Goal: Task Accomplishment & Management: Manage account settings

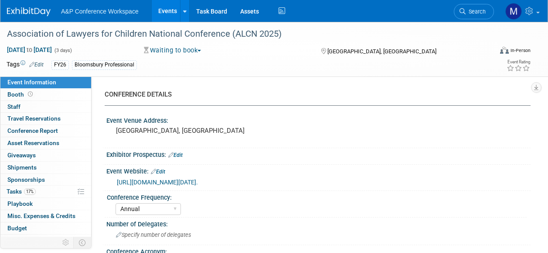
select select "Annual"
select select "Level 2"
select select "In-Person Booth"
select select "Law"
select select "Bloomsbury Professional"
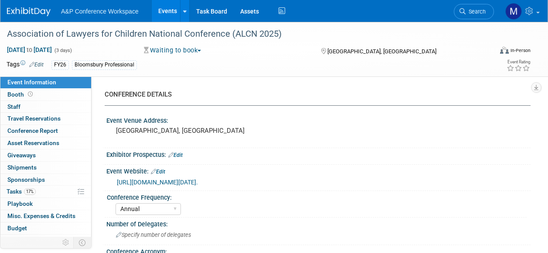
select select "[PERSON_NAME]"
select select "Networking/Commissioning"
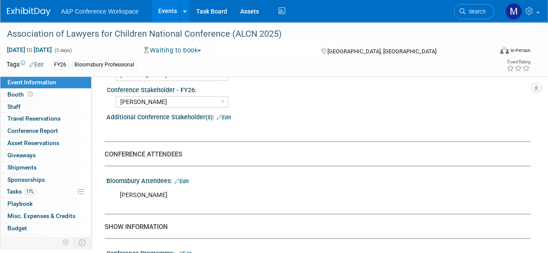
click at [469, 14] on span "Search" at bounding box center [476, 11] width 20 height 7
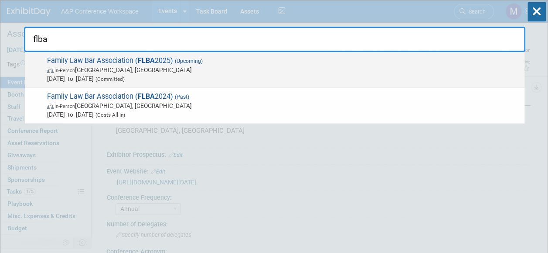
type input "flba"
click at [148, 59] on strong "FLBA" at bounding box center [146, 60] width 17 height 8
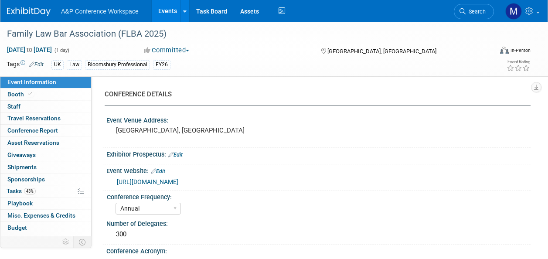
select select "Annual"
select select "Level 2"
select select "In-Person Booth"
select select "Law"
select select "Bloomsbury Professional"
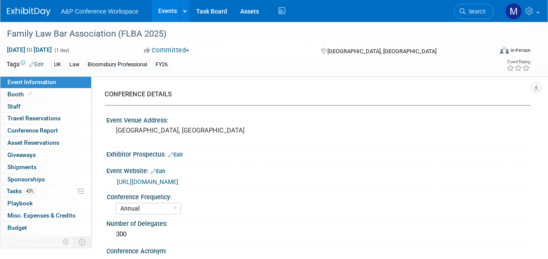
select select "[PERSON_NAME]"
select select "Networking/Commissioning"
click at [60, 192] on link "43% Tasks 43%" at bounding box center [45, 191] width 91 height 12
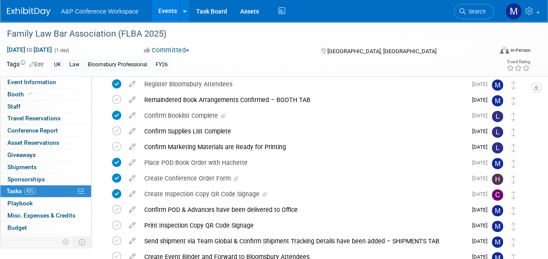
scroll to position [262, 0]
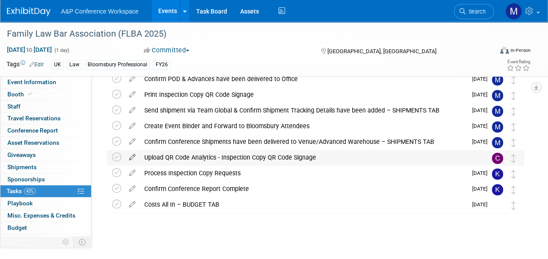
click at [135, 155] on icon at bounding box center [132, 155] width 15 height 11
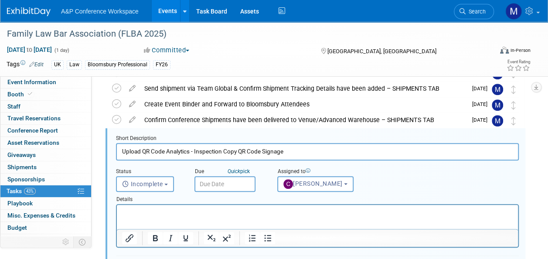
scroll to position [0, 0]
click at [223, 179] on input "text" at bounding box center [225, 184] width 61 height 16
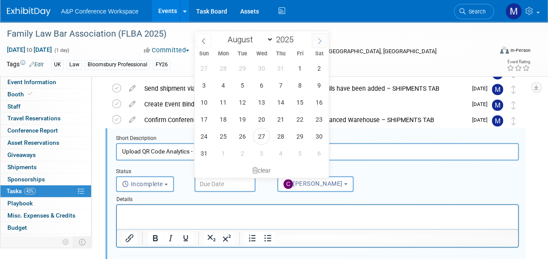
click at [319, 44] on span at bounding box center [320, 40] width 16 height 15
select select "10"
click at [300, 122] on span "21" at bounding box center [299, 119] width 17 height 17
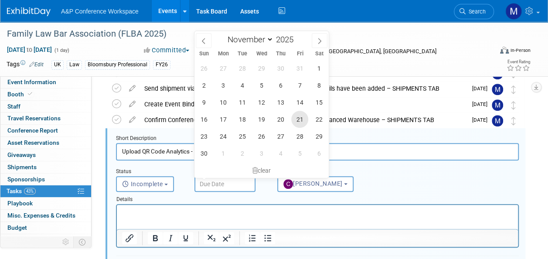
type input "Nov 21, 2025"
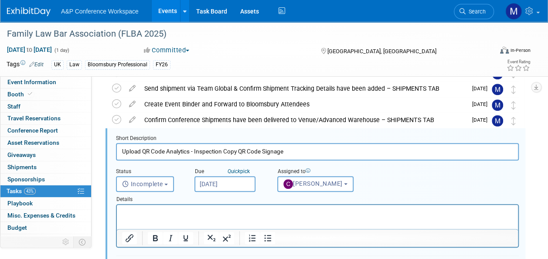
click at [250, 217] on html at bounding box center [317, 211] width 401 height 12
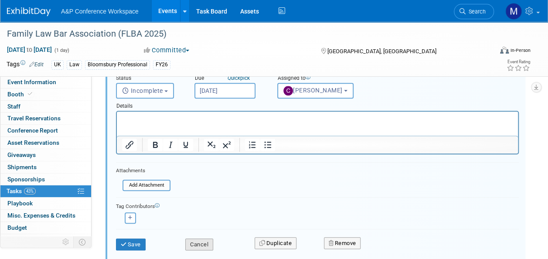
scroll to position [414, 0]
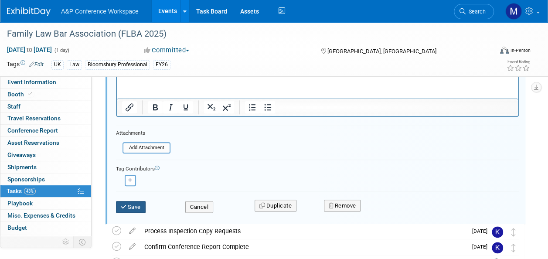
click at [143, 205] on button "Save" at bounding box center [131, 207] width 30 height 12
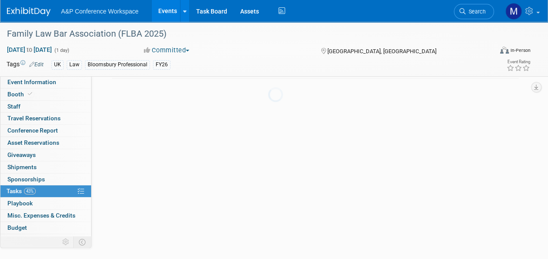
scroll to position [268, 0]
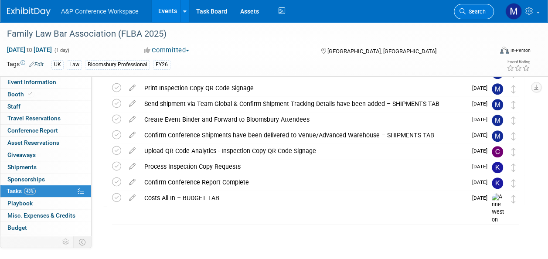
click at [483, 11] on span "Search" at bounding box center [476, 11] width 20 height 7
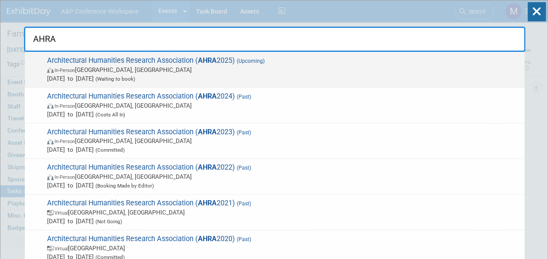
type input "AHRA"
click at [168, 61] on span "Architectural Humanities Research Association ( AHRA 2025) (Upcoming) In-Person…" at bounding box center [282, 69] width 476 height 27
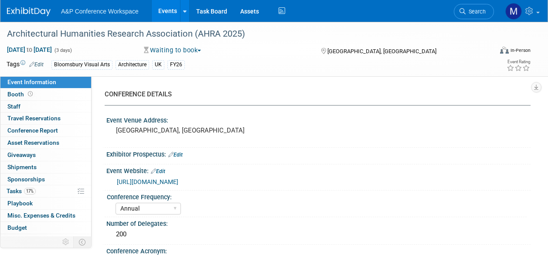
select select "Annual"
select select "Level 2"
select select "In-Person Booth"
select select "Architecture"
select select "Bloomsbury Visual Arts"
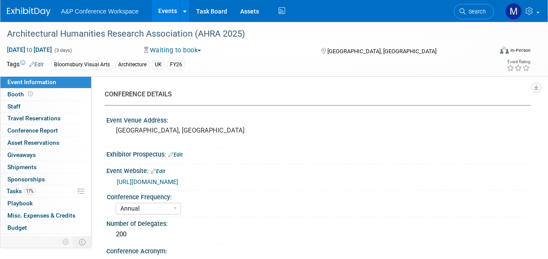
select select "[PERSON_NAME]"
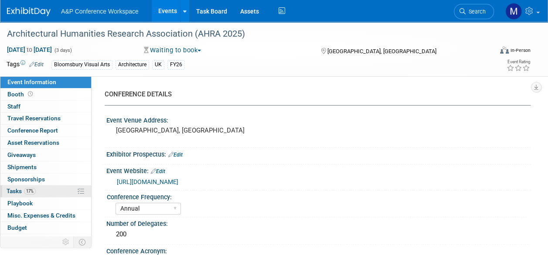
click at [60, 194] on link "17% Tasks 17%" at bounding box center [45, 191] width 91 height 12
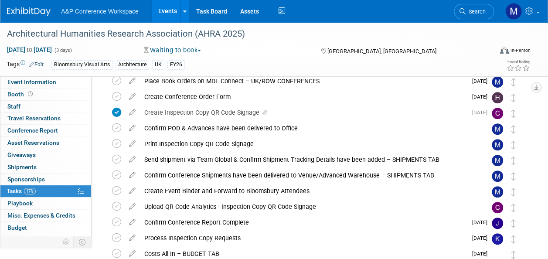
scroll to position [218, 0]
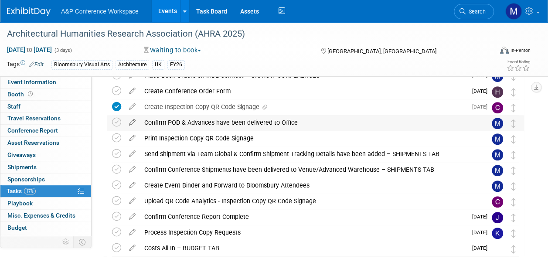
click at [134, 121] on icon at bounding box center [132, 120] width 15 height 11
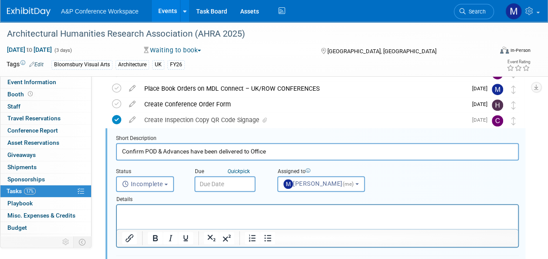
scroll to position [0, 0]
click at [211, 181] on input "text" at bounding box center [225, 184] width 61 height 16
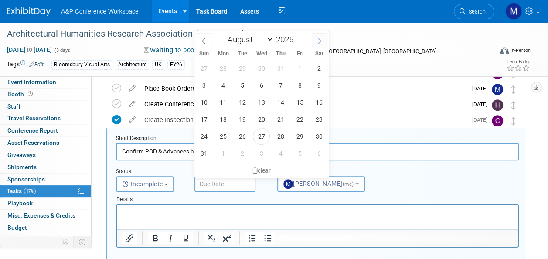
click at [316, 34] on span at bounding box center [320, 40] width 16 height 15
click at [317, 41] on icon at bounding box center [320, 41] width 6 height 6
select select "10"
click at [226, 102] on span "10" at bounding box center [223, 102] width 17 height 17
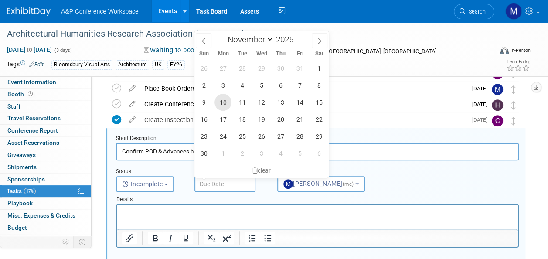
type input "Nov 10, 2025"
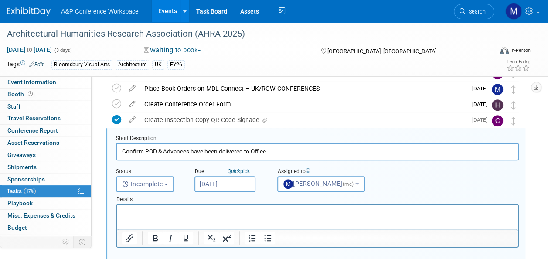
click at [210, 206] on html at bounding box center [317, 211] width 401 height 12
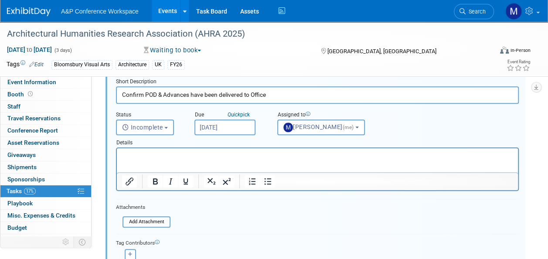
scroll to position [292, 0]
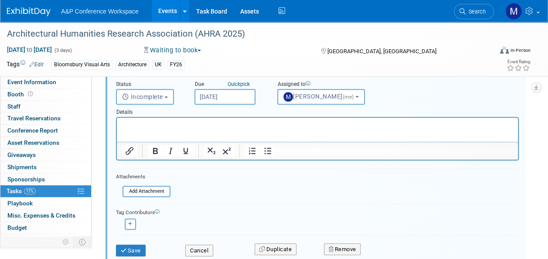
click at [136, 248] on button "Save" at bounding box center [131, 251] width 30 height 12
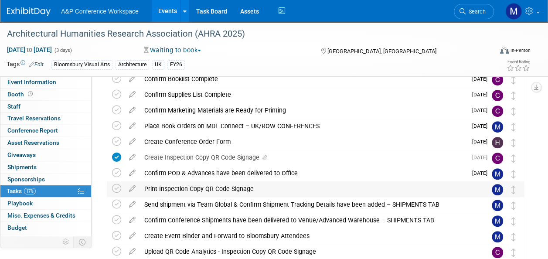
scroll to position [181, 0]
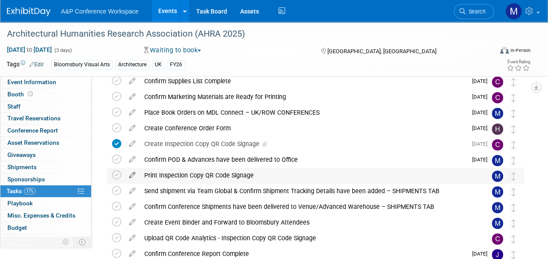
click at [132, 172] on icon at bounding box center [132, 173] width 15 height 11
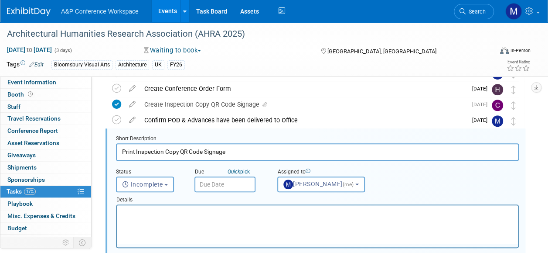
scroll to position [0, 0]
click at [230, 183] on input "text" at bounding box center [225, 184] width 61 height 16
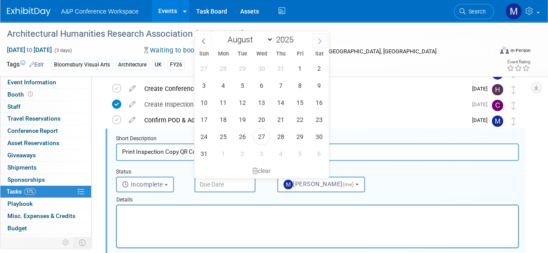
click at [318, 42] on icon at bounding box center [320, 41] width 6 height 6
select select "10"
click at [226, 98] on span "10" at bounding box center [223, 102] width 17 height 17
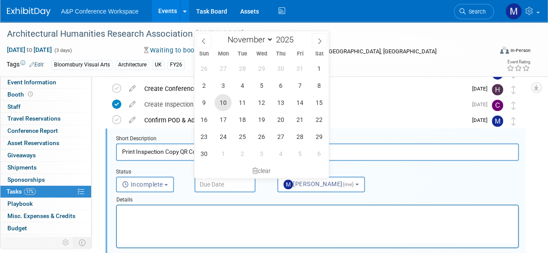
type input "Nov 10, 2025"
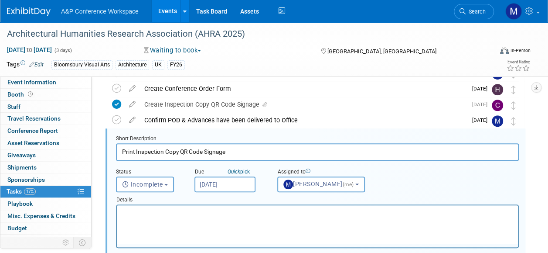
click at [178, 211] on p "Rich Text Area. Press ALT-0 for help." at bounding box center [317, 213] width 391 height 8
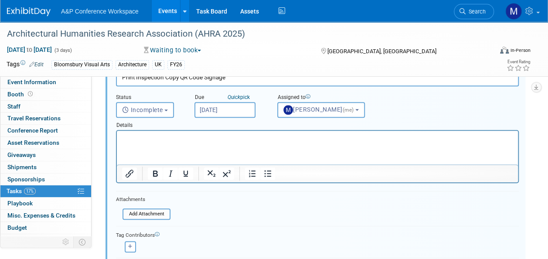
scroll to position [352, 0]
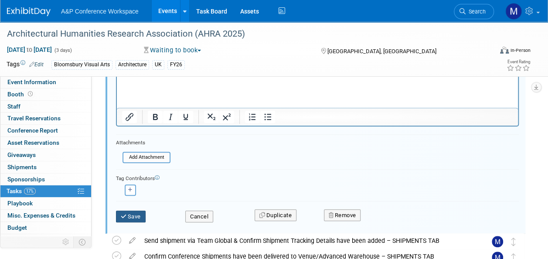
click at [142, 219] on button "Save" at bounding box center [131, 217] width 30 height 12
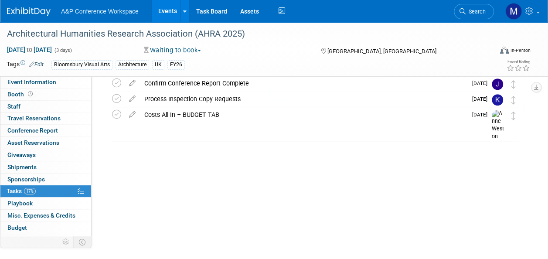
scroll to position [268, 0]
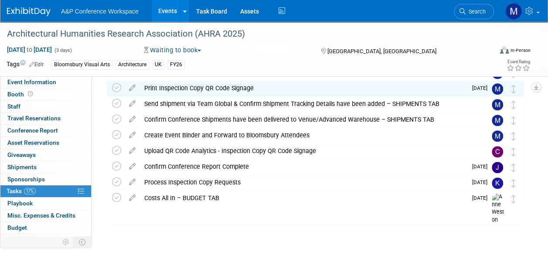
click at [131, 103] on icon at bounding box center [132, 101] width 15 height 11
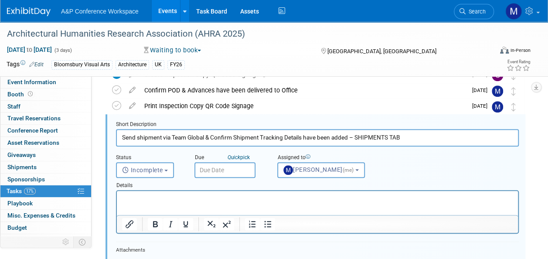
scroll to position [236, 0]
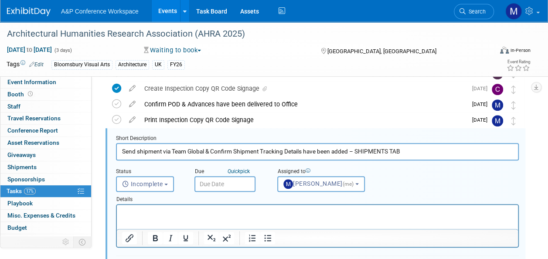
click at [228, 185] on input "text" at bounding box center [225, 184] width 61 height 16
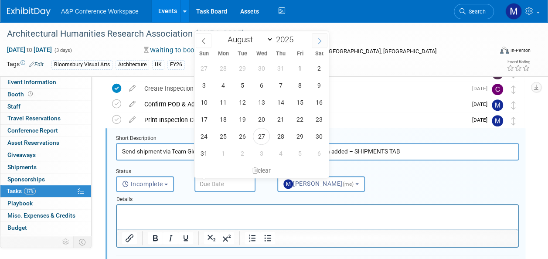
click at [321, 42] on icon at bounding box center [320, 41] width 6 height 6
select select "10"
click at [224, 104] on span "10" at bounding box center [223, 102] width 17 height 17
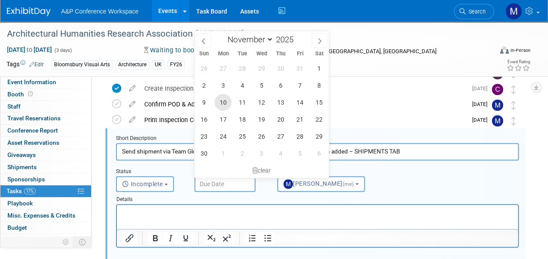
type input "Nov 10, 2025"
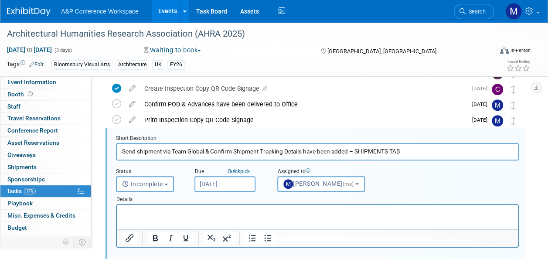
click at [207, 215] on p "Rich Text Area. Press ALT-0 for help." at bounding box center [317, 213] width 391 height 8
click at [123, 148] on input "Send shipment via Team Global & Confirm Shipment Tracking Details have been add…" at bounding box center [317, 151] width 403 height 17
drag, startPoint x: 404, startPoint y: 151, endPoint x: 363, endPoint y: 152, distance: 41.0
click at [366, 152] on input "Send shipment via Team Global & Confirm Shipment Tracking Details have been add…" at bounding box center [317, 151] width 403 height 17
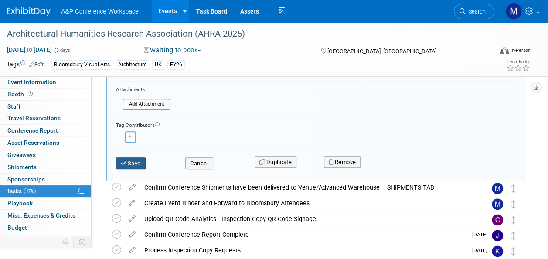
type input "Send shipment via Team Global & Confirm Shipment Tracking Details have been add…"
click at [137, 161] on button "Save" at bounding box center [131, 163] width 30 height 12
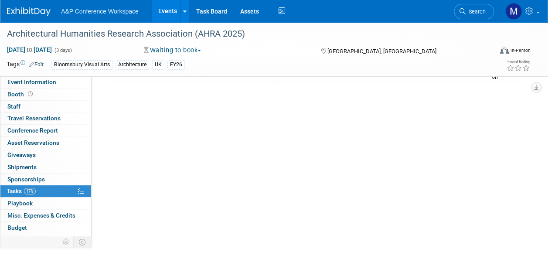
scroll to position [268, 0]
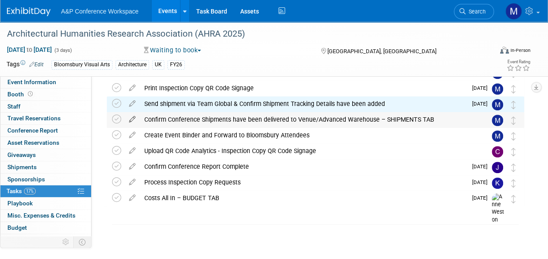
click at [133, 119] on icon at bounding box center [132, 117] width 15 height 11
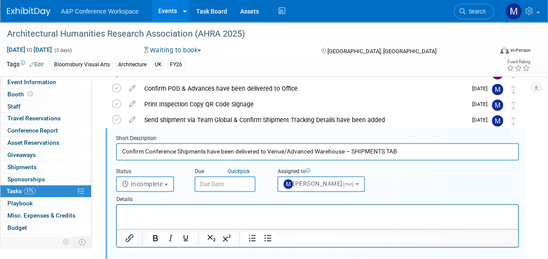
scroll to position [0, 0]
click at [215, 189] on input "text" at bounding box center [225, 184] width 61 height 16
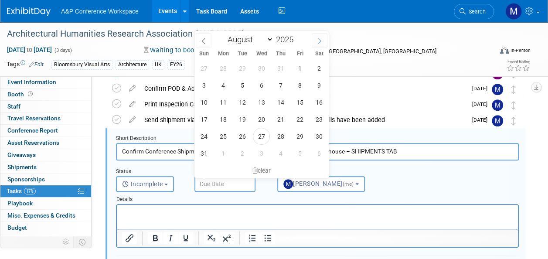
click at [321, 38] on icon at bounding box center [320, 41] width 6 height 6
select select "10"
click at [296, 118] on span "21" at bounding box center [299, 119] width 17 height 17
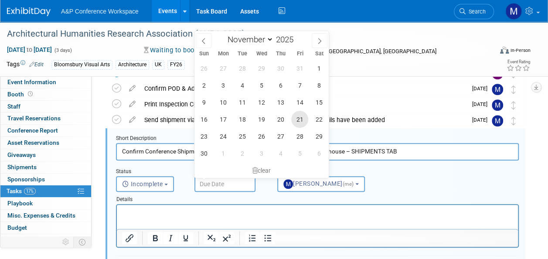
type input "Nov 21, 2025"
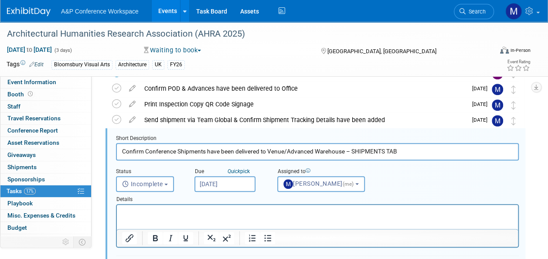
click at [217, 217] on html at bounding box center [317, 211] width 401 height 12
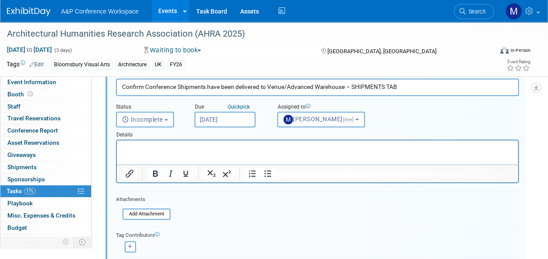
scroll to position [383, 0]
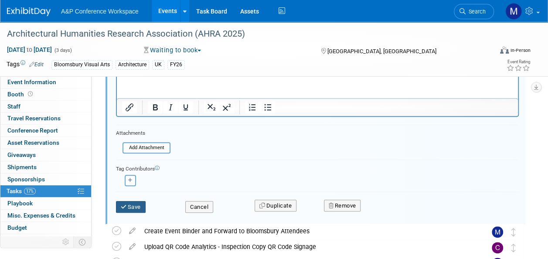
click at [132, 208] on button "Save" at bounding box center [131, 207] width 30 height 12
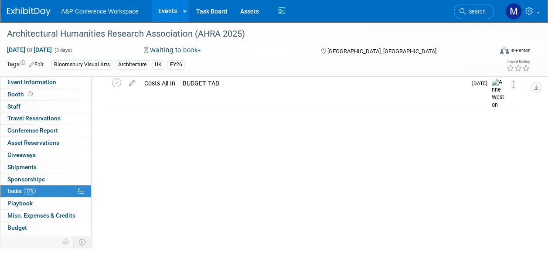
scroll to position [268, 0]
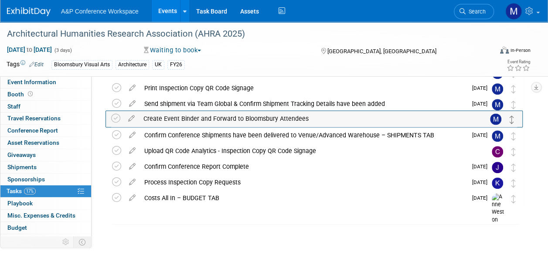
drag, startPoint x: 515, startPoint y: 137, endPoint x: 514, endPoint y: 120, distance: 17.5
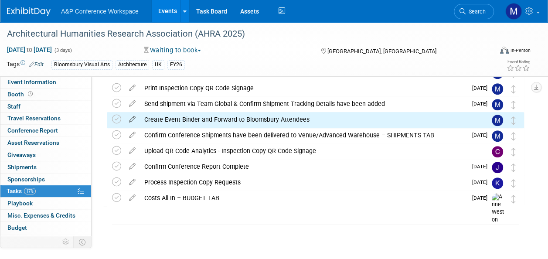
click at [130, 118] on icon at bounding box center [132, 117] width 15 height 11
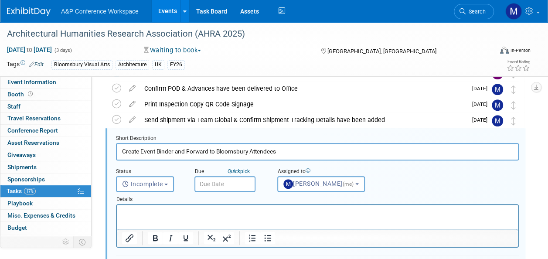
scroll to position [0, 0]
click at [233, 164] on div "Due Quick pick" at bounding box center [229, 178] width 83 height 28
click at [219, 190] on input "text" at bounding box center [225, 184] width 61 height 16
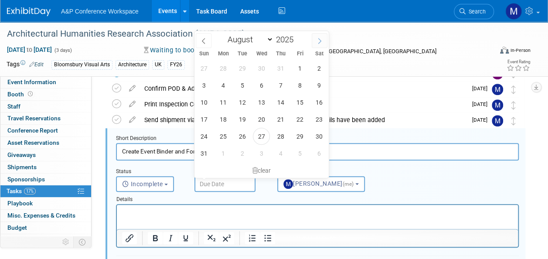
click at [319, 43] on icon at bounding box center [320, 41] width 6 height 6
select select "10"
click at [228, 116] on span "17" at bounding box center [223, 119] width 17 height 17
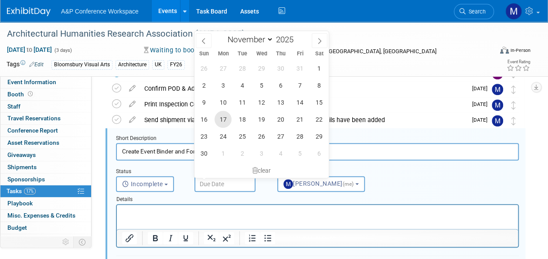
type input "Nov 17, 2025"
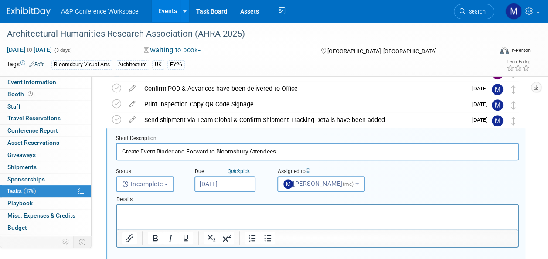
click at [194, 217] on html at bounding box center [317, 211] width 401 height 12
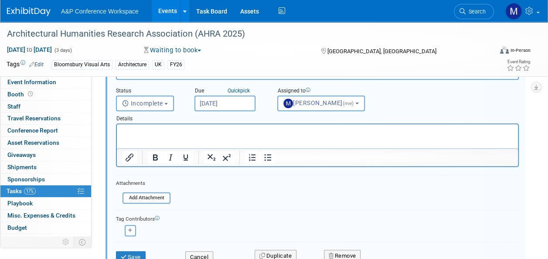
scroll to position [339, 0]
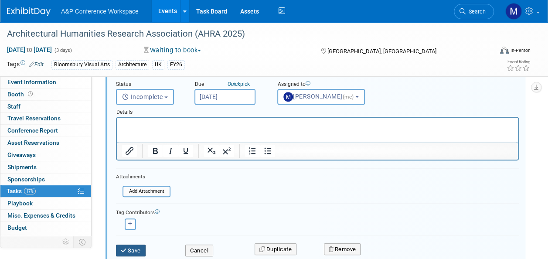
click at [125, 248] on icon "submit" at bounding box center [124, 251] width 7 height 6
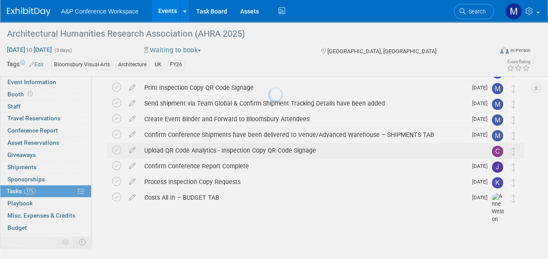
scroll to position [268, 0]
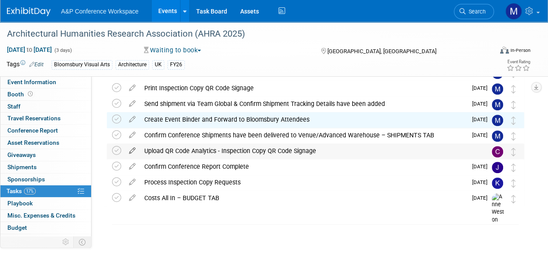
click at [134, 150] on icon at bounding box center [132, 149] width 15 height 11
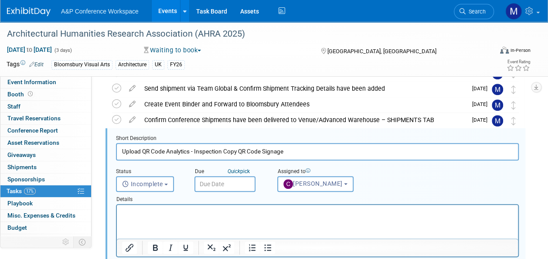
scroll to position [0, 0]
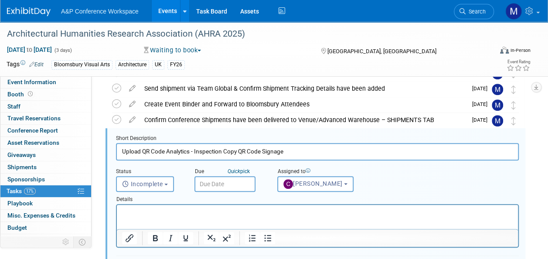
click at [228, 176] on input "text" at bounding box center [225, 184] width 61 height 16
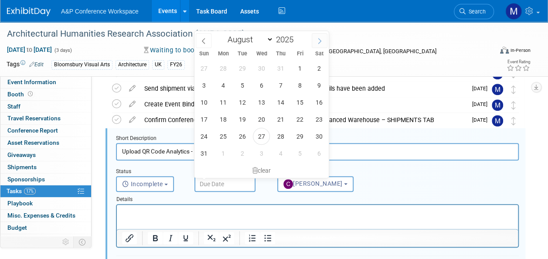
click at [322, 42] on icon at bounding box center [320, 41] width 6 height 6
select select "11"
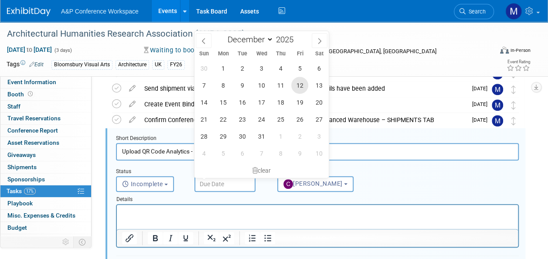
click at [298, 87] on span "12" at bounding box center [299, 85] width 17 height 17
type input "Dec 12, 2025"
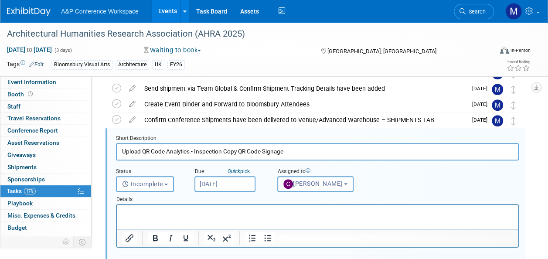
click at [247, 216] on p "Rich Text Area. Press ALT-0 for help." at bounding box center [317, 213] width 391 height 8
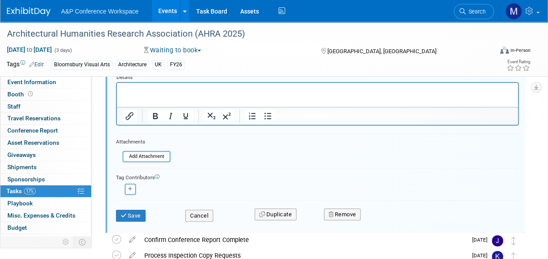
scroll to position [414, 0]
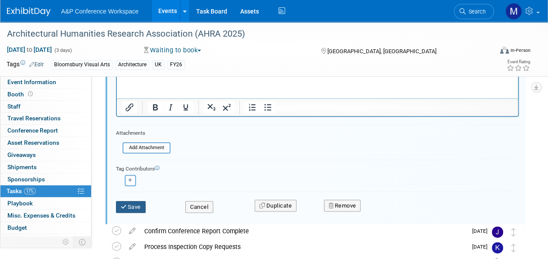
click at [125, 208] on icon "submit" at bounding box center [124, 207] width 7 height 6
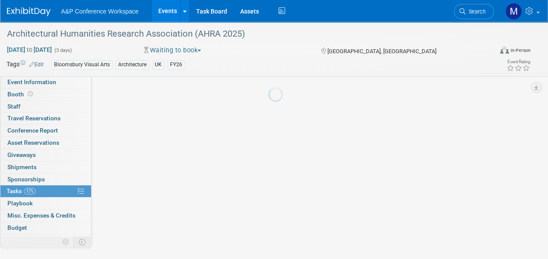
scroll to position [268, 0]
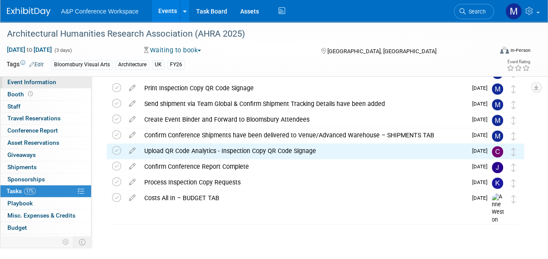
click at [66, 82] on link "Event Information" at bounding box center [45, 82] width 91 height 12
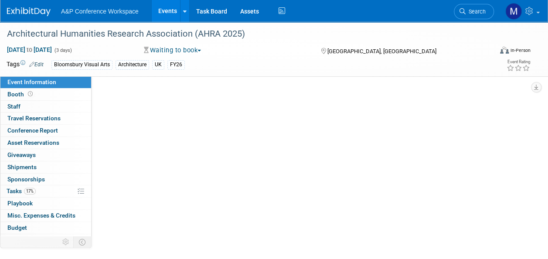
scroll to position [0, 0]
select select "Annual"
select select "Level 2"
select select "In-Person Booth"
select select "Architecture"
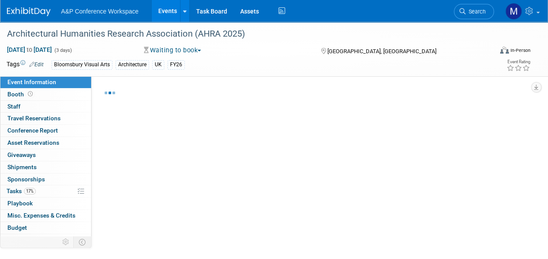
select select "Bloomsbury Visual Arts"
select select "[PERSON_NAME]"
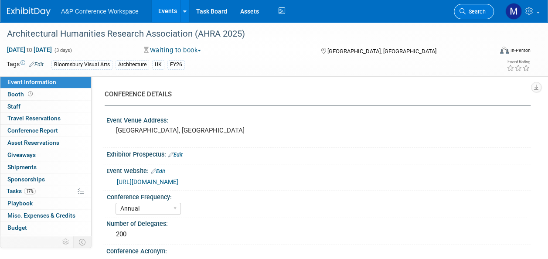
click at [475, 13] on span "Search" at bounding box center [476, 11] width 20 height 7
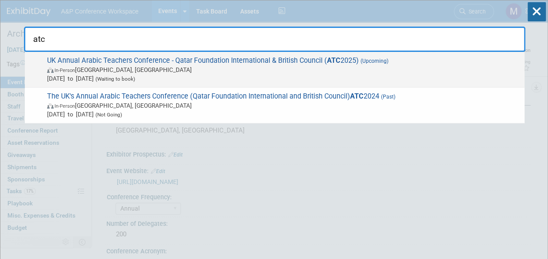
type input "atc"
click at [177, 62] on span "UK Annual Arabic Teachers Conference - Qatar Foundation International & British…" at bounding box center [282, 69] width 476 height 27
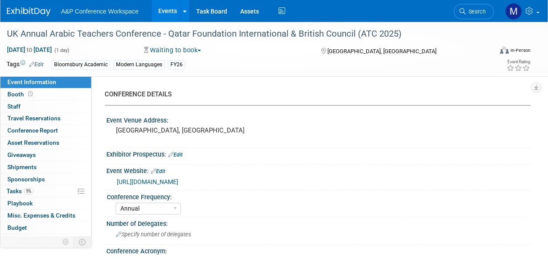
select select "Annual"
select select "Level 2"
select select "In-Person Booth"
select select "Modern Languages"
select select "Bloomsbury Academic"
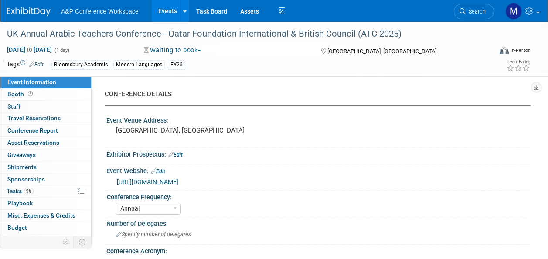
select select "[PERSON_NAME]"
select select "Brand/Subject Presence​"
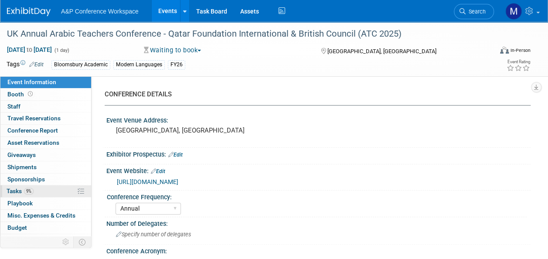
click at [21, 188] on span "Tasks 9%" at bounding box center [20, 191] width 27 height 7
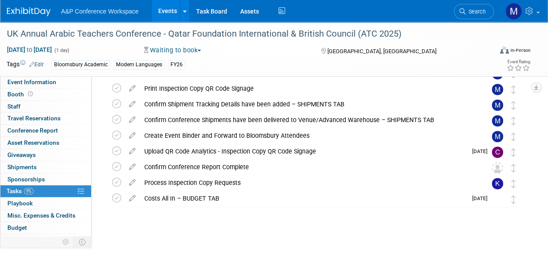
scroll to position [268, 0]
click at [133, 165] on icon at bounding box center [132, 164] width 15 height 11
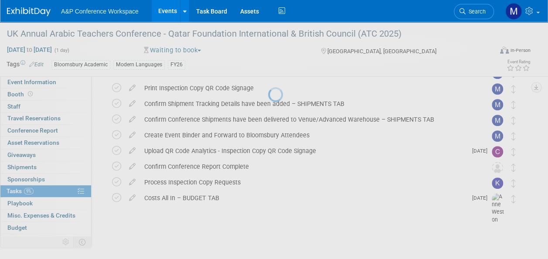
select select "7"
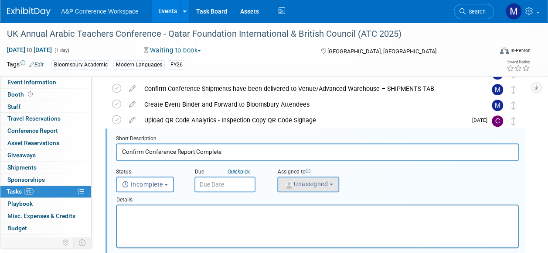
scroll to position [0, 0]
click at [301, 185] on span "Unassigned" at bounding box center [306, 183] width 44 height 7
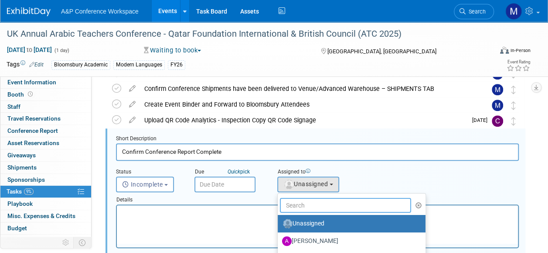
click at [287, 205] on input "text" at bounding box center [345, 205] width 131 height 15
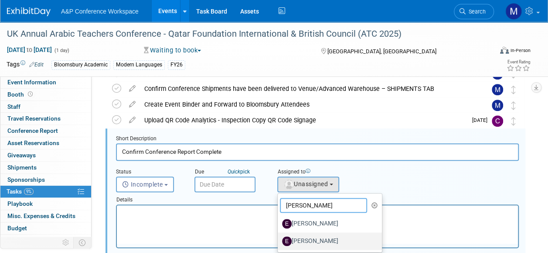
type input "emily p"
click at [296, 240] on label "[PERSON_NAME]" at bounding box center [327, 241] width 91 height 14
click at [279, 240] on input "[PERSON_NAME]" at bounding box center [277, 240] width 6 height 6
select select "9a3cab0b-0939-466a-84c8-d1ba17474444"
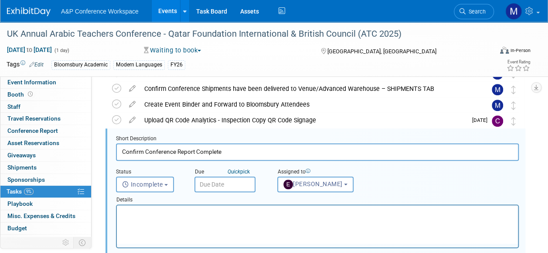
click at [230, 181] on input "text" at bounding box center [225, 184] width 61 height 16
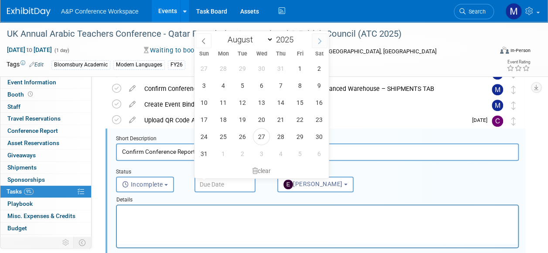
click at [319, 37] on span at bounding box center [320, 40] width 16 height 15
select select "10"
click at [297, 122] on span "21" at bounding box center [299, 119] width 17 height 17
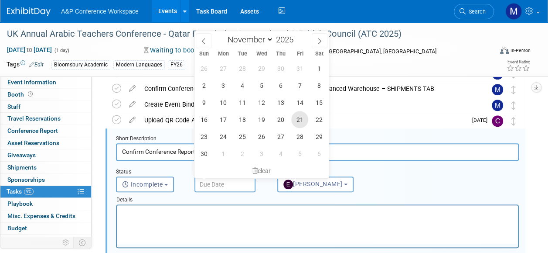
type input "Nov 21, 2025"
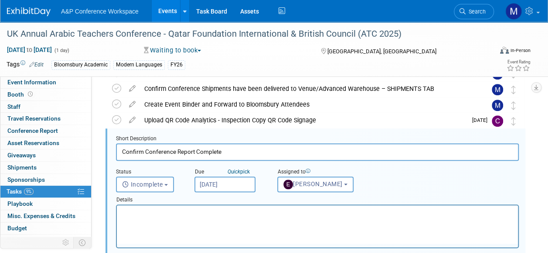
click at [228, 217] on html at bounding box center [317, 211] width 401 height 12
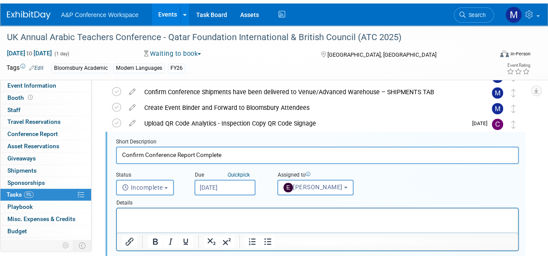
scroll to position [430, 0]
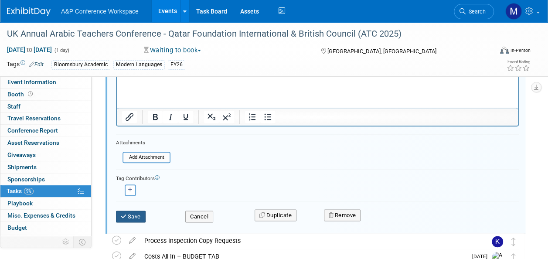
click at [133, 214] on button "Save" at bounding box center [131, 217] width 30 height 12
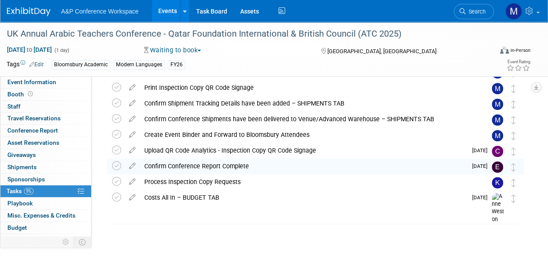
scroll to position [268, 0]
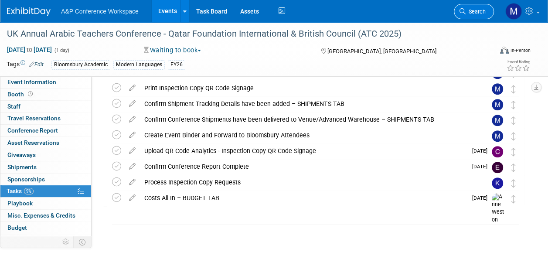
click at [486, 12] on link "Search" at bounding box center [474, 11] width 40 height 15
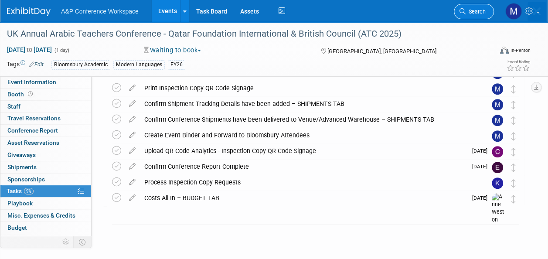
scroll to position [0, 0]
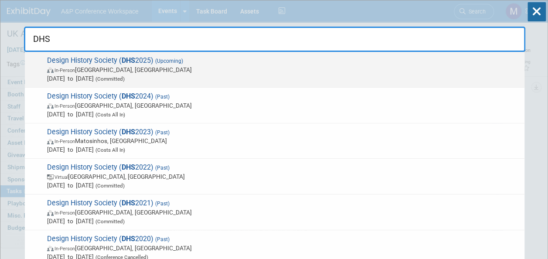
type input "DHS"
click at [146, 59] on span "Design History Society ( DHS 2025) (Upcoming) In-Person Ankara, Türkiye Sep 4, …" at bounding box center [282, 69] width 476 height 27
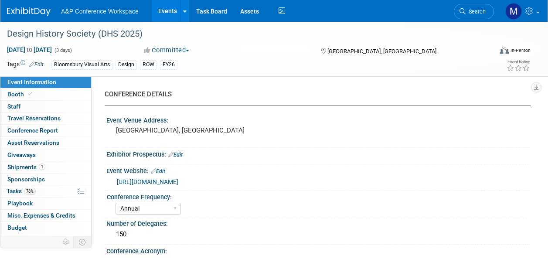
select select "Annual"
select select "Level 2"
select select "In-Person Booth"
select select "Design"
select select "Bloomsbury Visual Arts"
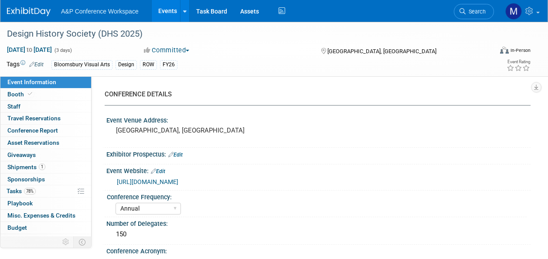
select select "[PERSON_NAME]"
select select "Networking/Commissioning"
